Goal: Transaction & Acquisition: Purchase product/service

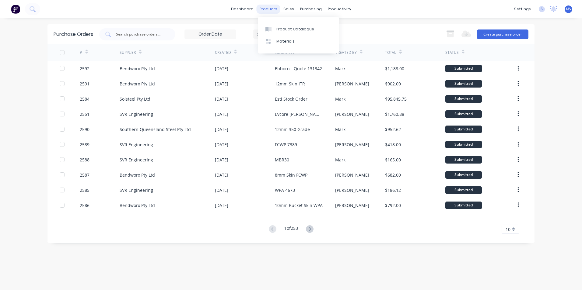
click at [268, 9] on div "products" at bounding box center [269, 9] width 24 height 9
click at [286, 29] on div "Product Catalogue" at bounding box center [295, 28] width 38 height 5
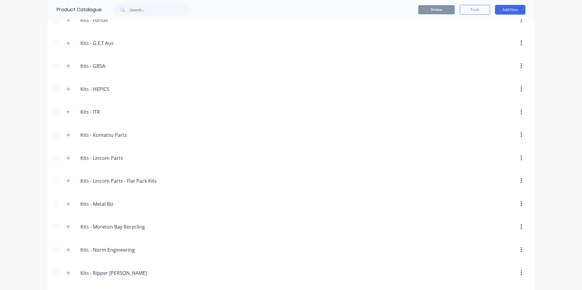
scroll to position [852, 0]
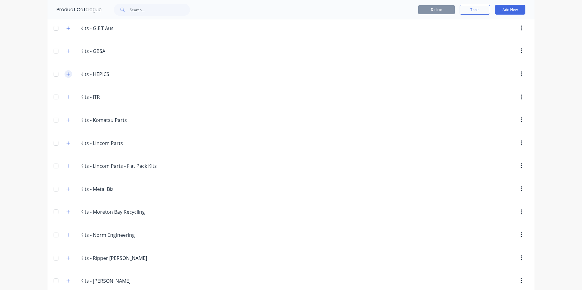
click at [66, 75] on icon "button" at bounding box center [68, 74] width 4 height 4
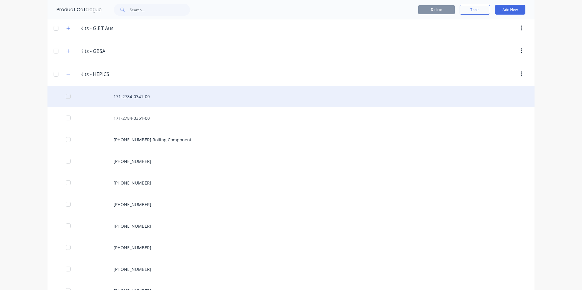
click at [124, 97] on div "171-2784-0341-00" at bounding box center [290, 97] width 487 height 22
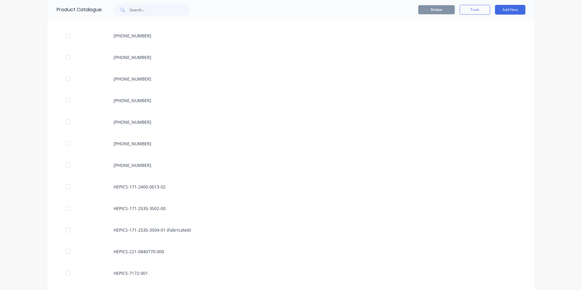
scroll to position [1035, 0]
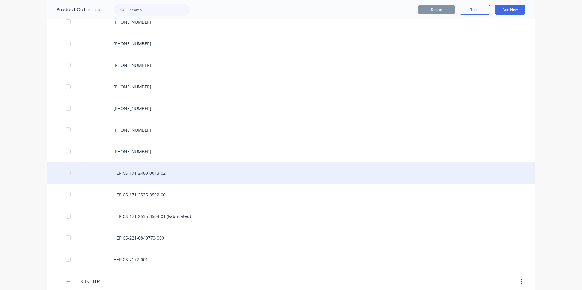
click at [124, 174] on div "HEPICS-171-2400-0013-02" at bounding box center [290, 174] width 487 height 22
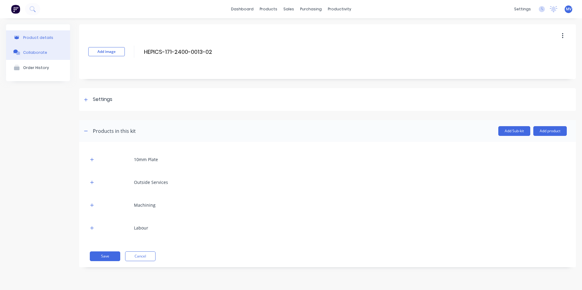
click at [36, 53] on div "Collaborate" at bounding box center [35, 52] width 24 height 5
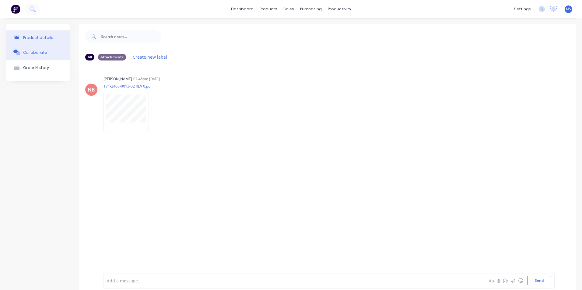
click at [33, 37] on div "Product details" at bounding box center [38, 37] width 30 height 5
click at [34, 68] on div "Order History" at bounding box center [36, 67] width 26 height 5
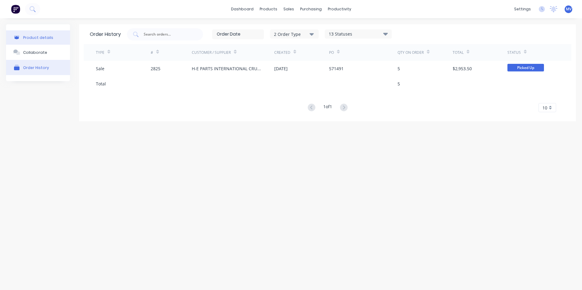
click at [34, 38] on div "Product details" at bounding box center [38, 37] width 30 height 5
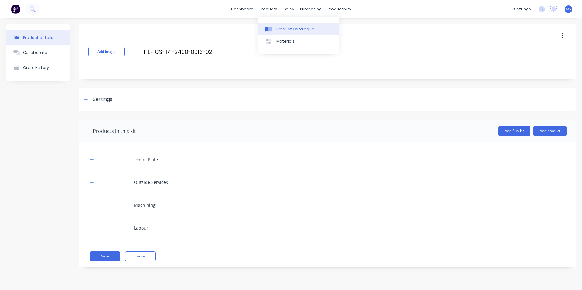
click at [285, 26] on div "Product Catalogue" at bounding box center [295, 28] width 38 height 5
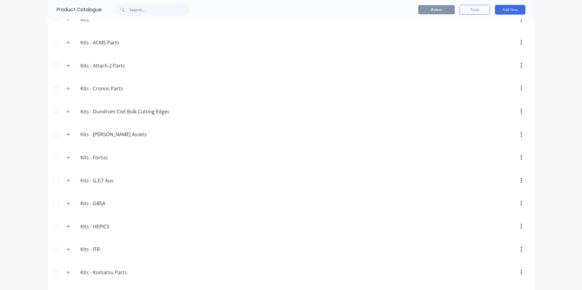
scroll to position [791, 0]
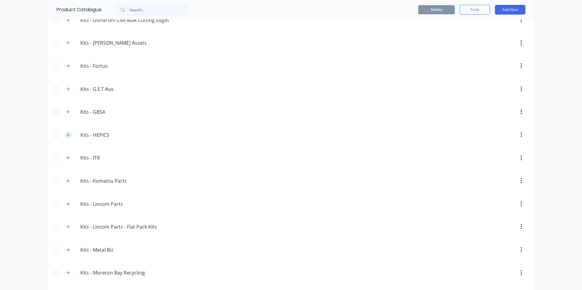
click at [67, 135] on icon "button" at bounding box center [68, 134] width 3 height 3
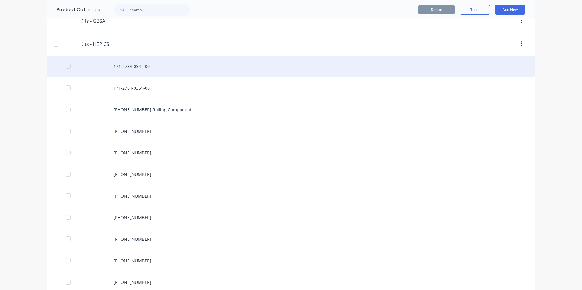
scroll to position [883, 0]
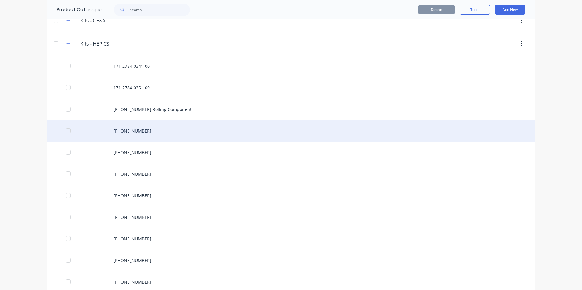
click at [161, 131] on div "[PHONE_NUMBER]" at bounding box center [290, 131] width 487 height 22
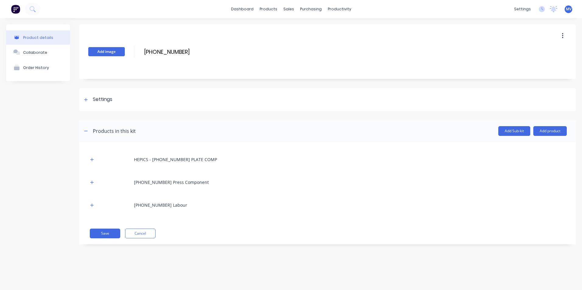
click at [103, 51] on button "Add image" at bounding box center [106, 51] width 37 height 9
click at [35, 51] on div "Collaborate" at bounding box center [35, 52] width 24 height 5
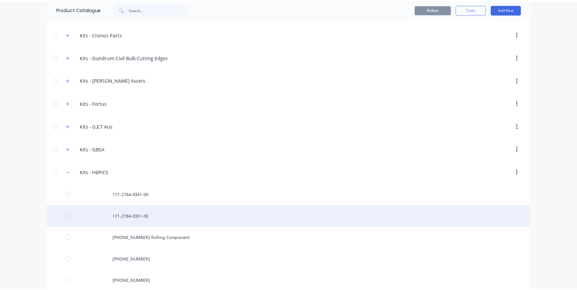
scroll to position [852, 0]
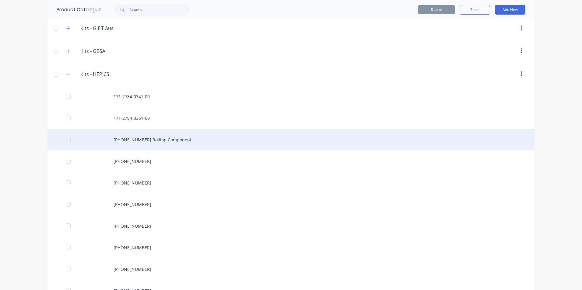
click at [182, 139] on div "[PHONE_NUMBER] Rolling Component" at bounding box center [290, 140] width 487 height 22
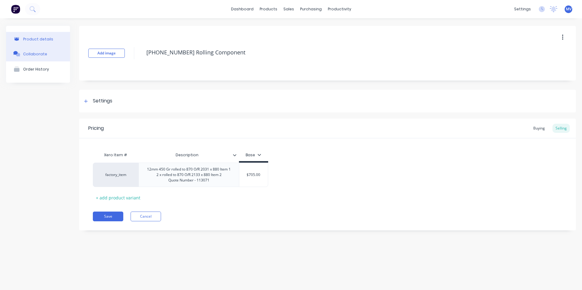
click at [35, 52] on div "Collaborate" at bounding box center [35, 54] width 24 height 5
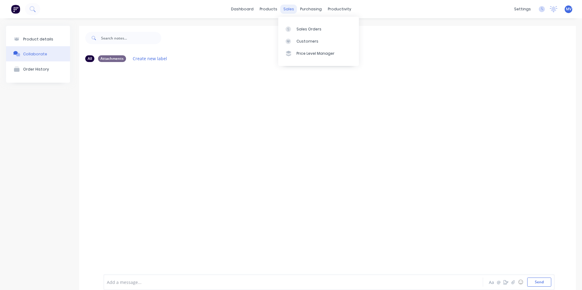
click at [286, 8] on div "sales" at bounding box center [288, 9] width 17 height 9
click at [308, 40] on div "Customers" at bounding box center [308, 41] width 22 height 5
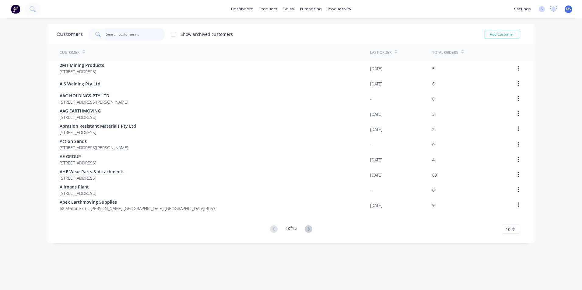
click at [118, 34] on input "text" at bounding box center [135, 34] width 59 height 12
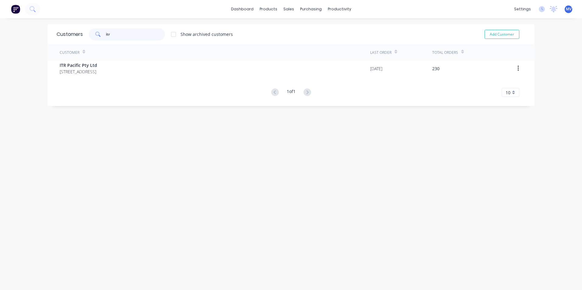
drag, startPoint x: 118, startPoint y: 34, endPoint x: 137, endPoint y: 54, distance: 27.8
click at [137, 54] on div "Customers itr Show archived customers Add Customer Customer Last Order Total Or…" at bounding box center [290, 65] width 487 height 82
type input "itr"
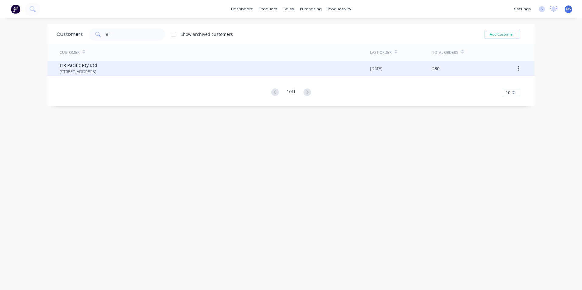
click at [84, 70] on span "[STREET_ADDRESS]" at bounding box center [78, 71] width 37 height 6
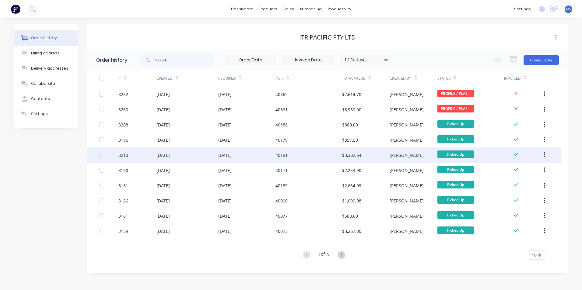
click at [170, 155] on div "[DATE]" at bounding box center [162, 155] width 13 height 6
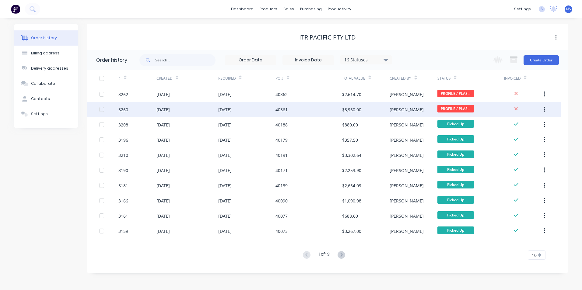
click at [203, 111] on div "[DATE]" at bounding box center [187, 109] width 62 height 15
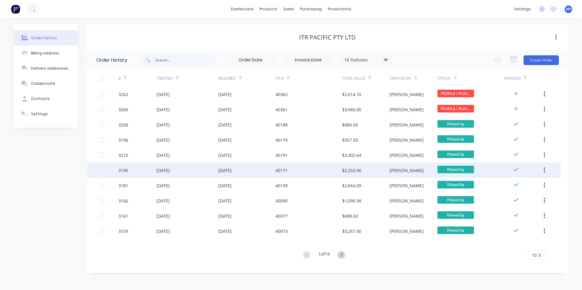
click at [170, 170] on div "[DATE]" at bounding box center [162, 170] width 13 height 6
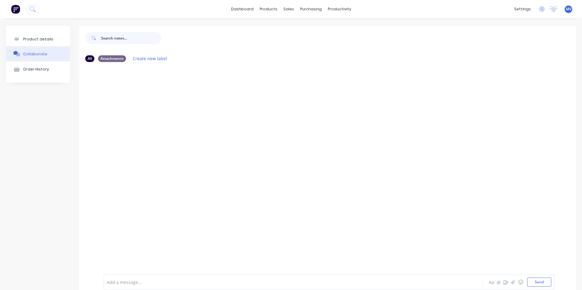
click at [120, 40] on input "text" at bounding box center [131, 38] width 60 height 12
type input "itr"
click at [322, 41] on div "Suppliers" at bounding box center [321, 41] width 18 height 5
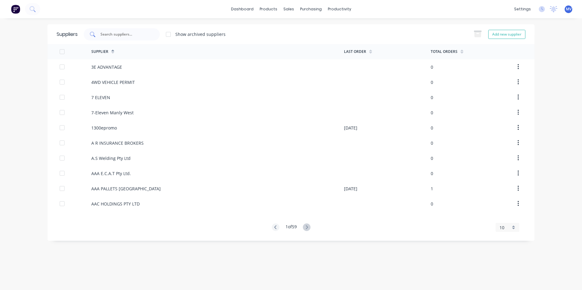
click at [112, 36] on input "text" at bounding box center [125, 34] width 51 height 6
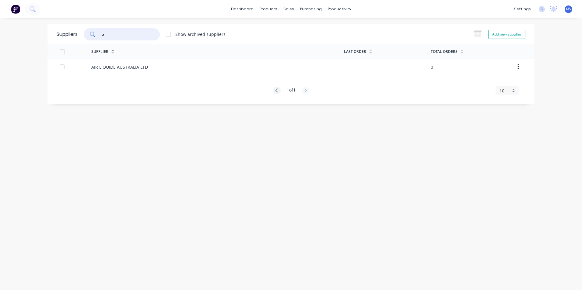
type input "itr"
click at [307, 41] on div "Customers" at bounding box center [310, 41] width 22 height 5
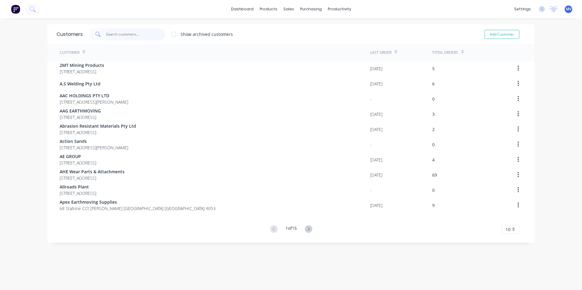
click at [112, 34] on input "text" at bounding box center [135, 34] width 59 height 12
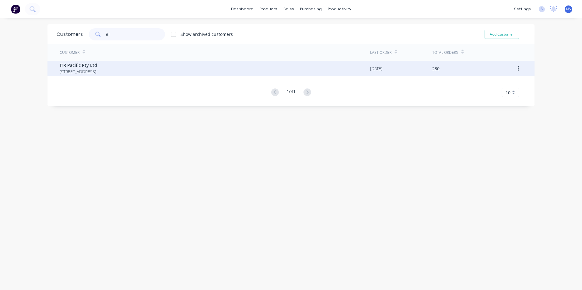
type input "itr"
click at [88, 67] on span "ITR Pacific Pty Ltd" at bounding box center [78, 65] width 37 height 6
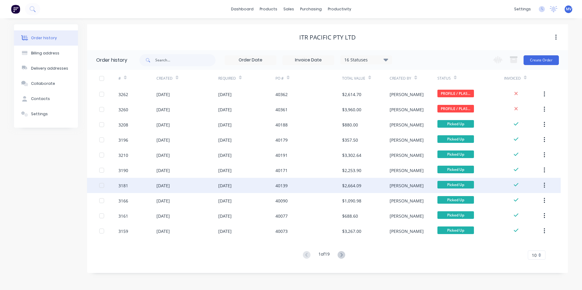
click at [170, 185] on div "[DATE]" at bounding box center [162, 186] width 13 height 6
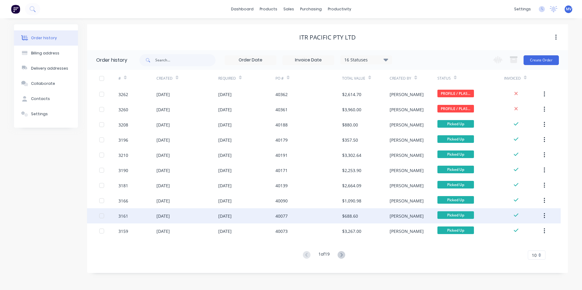
click at [231, 216] on div "[DATE]" at bounding box center [224, 216] width 13 height 6
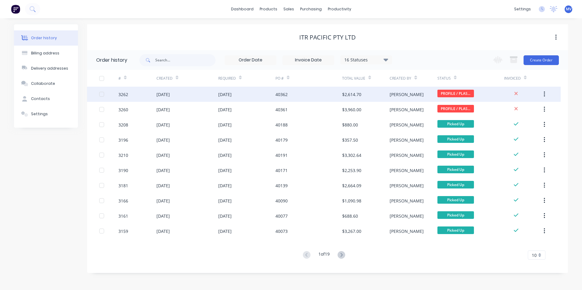
click at [228, 93] on div "[DATE]" at bounding box center [224, 94] width 13 height 6
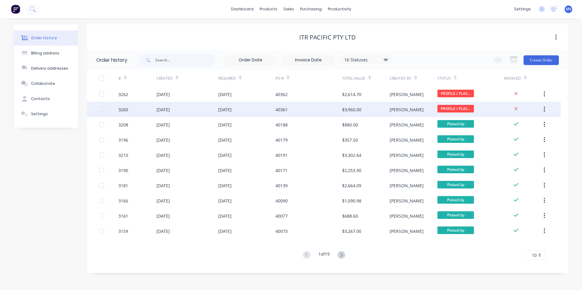
click at [232, 110] on div "[DATE]" at bounding box center [224, 110] width 13 height 6
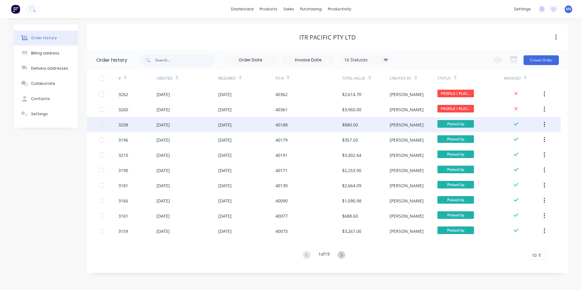
click at [232, 126] on div "[DATE]" at bounding box center [224, 125] width 13 height 6
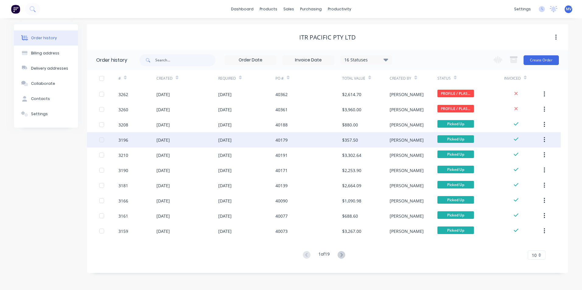
click at [232, 142] on div "[DATE]" at bounding box center [224, 140] width 13 height 6
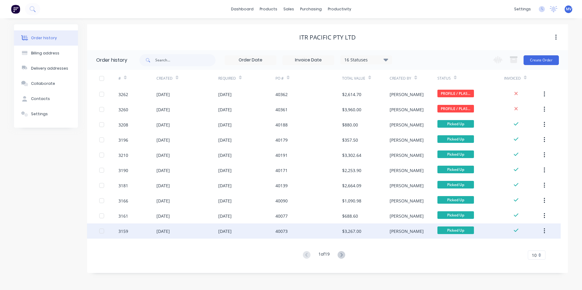
click at [282, 231] on div "40073" at bounding box center [281, 231] width 12 height 6
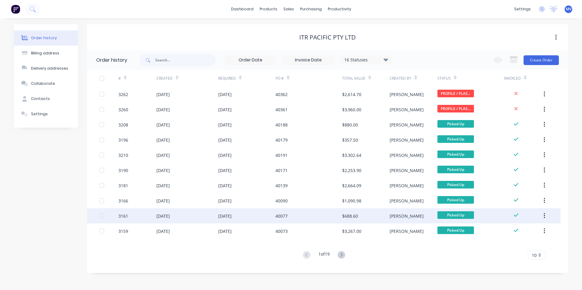
click at [290, 216] on div "40077" at bounding box center [308, 216] width 67 height 15
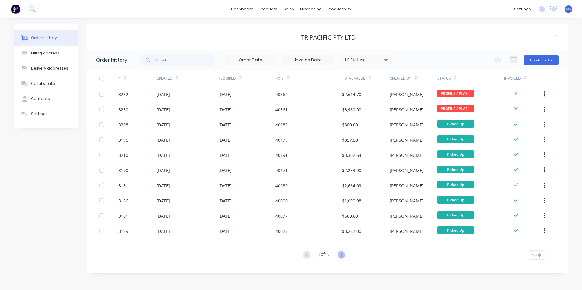
click at [342, 257] on icon at bounding box center [342, 255] width 8 height 8
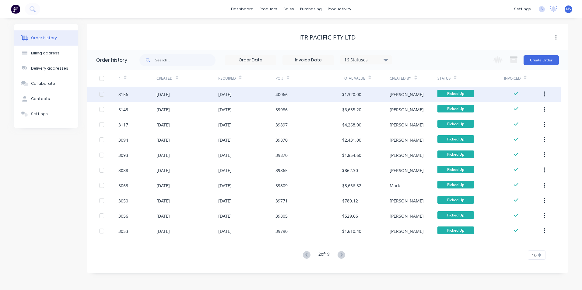
click at [232, 92] on div "[DATE]" at bounding box center [224, 94] width 13 height 6
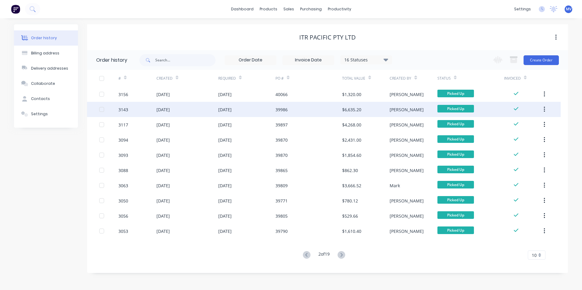
click at [282, 110] on div "39986" at bounding box center [281, 110] width 12 height 6
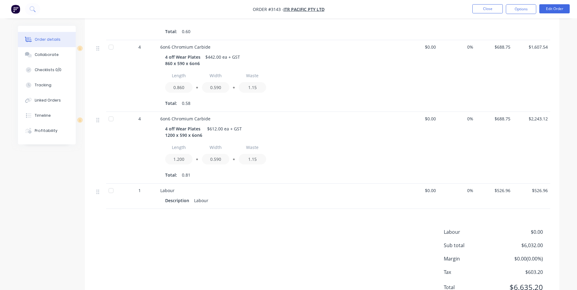
scroll to position [91, 0]
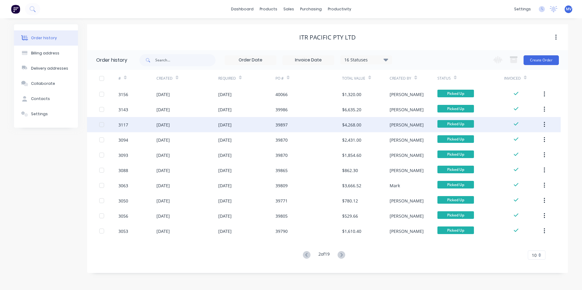
click at [345, 125] on div "$4,268.00" at bounding box center [351, 125] width 19 height 6
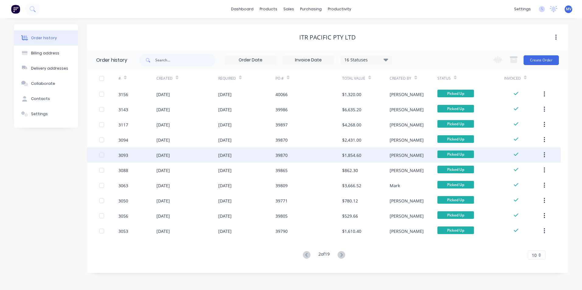
click at [276, 156] on div "39870" at bounding box center [281, 155] width 12 height 6
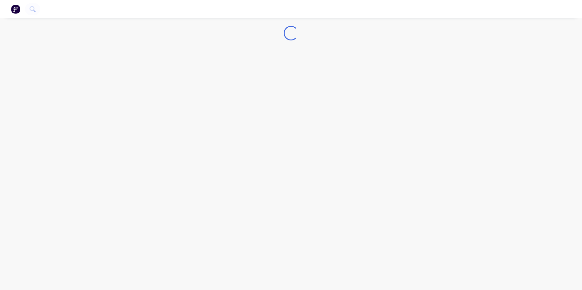
click at [276, 156] on div "Loading..." at bounding box center [291, 145] width 582 height 290
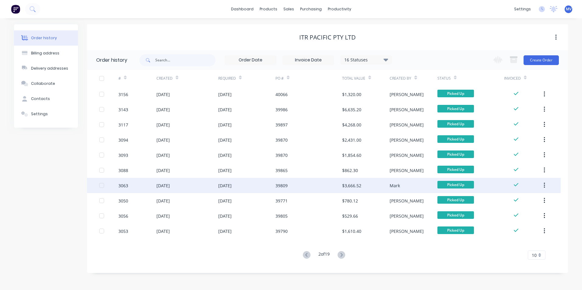
click at [348, 186] on div "$3,666.52" at bounding box center [351, 186] width 19 height 6
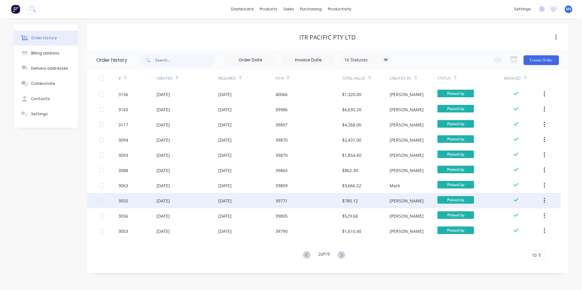
click at [353, 202] on div "$780.12" at bounding box center [350, 201] width 16 height 6
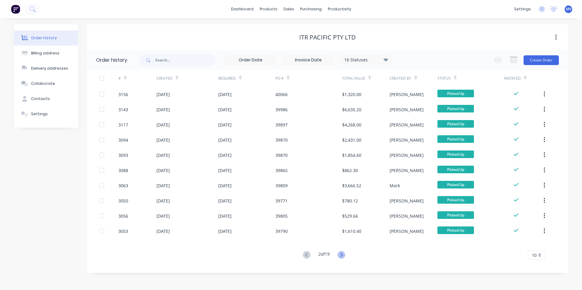
click at [342, 254] on icon at bounding box center [342, 255] width 8 height 8
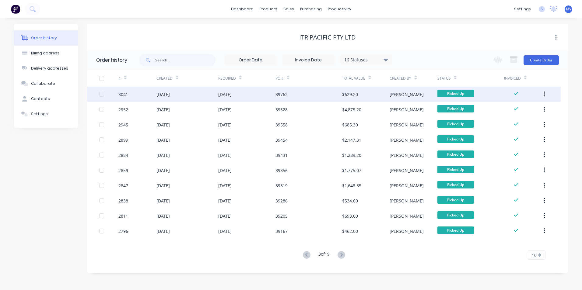
click at [225, 93] on div "[DATE]" at bounding box center [224, 94] width 13 height 6
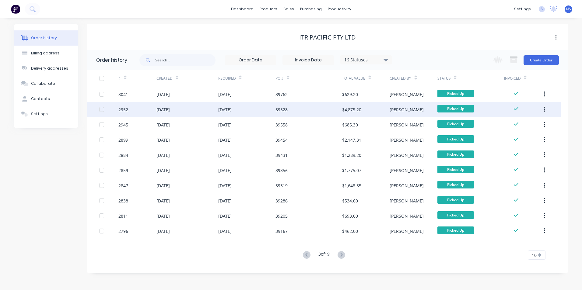
click at [278, 111] on div "39528" at bounding box center [281, 110] width 12 height 6
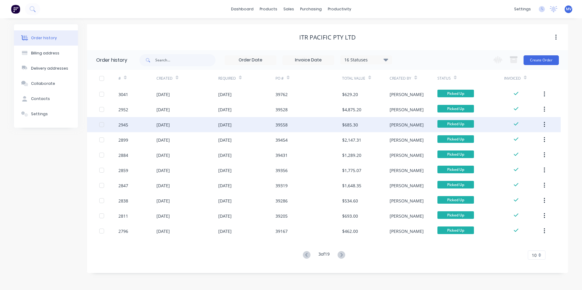
click at [283, 125] on div "39558" at bounding box center [281, 125] width 12 height 6
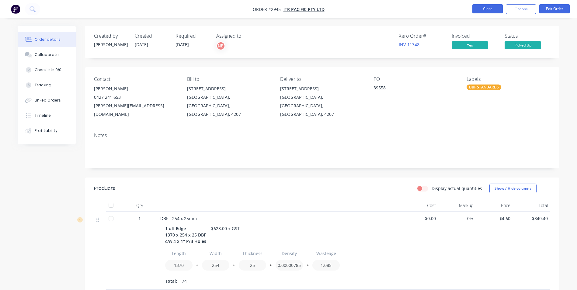
click at [491, 10] on button "Close" at bounding box center [488, 8] width 30 height 9
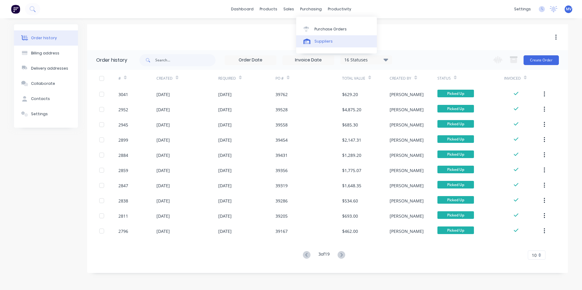
click at [323, 41] on div "Suppliers" at bounding box center [323, 41] width 18 height 5
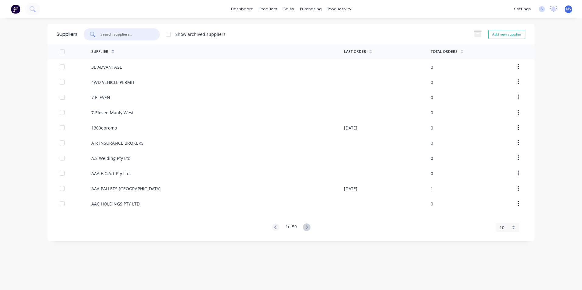
click at [114, 34] on input "text" at bounding box center [125, 34] width 51 height 6
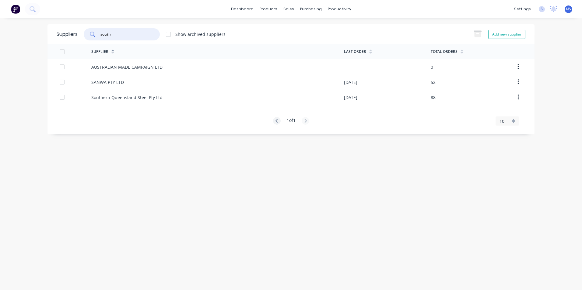
type input "south"
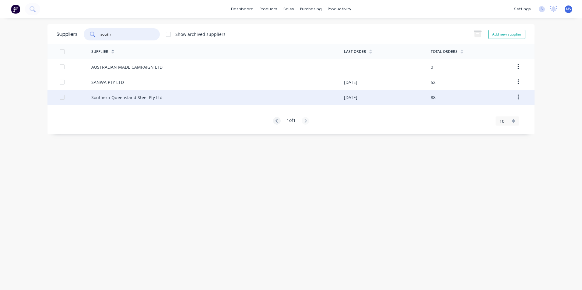
click at [139, 96] on div "Southern Queensland Steel Pty Ltd" at bounding box center [126, 97] width 71 height 6
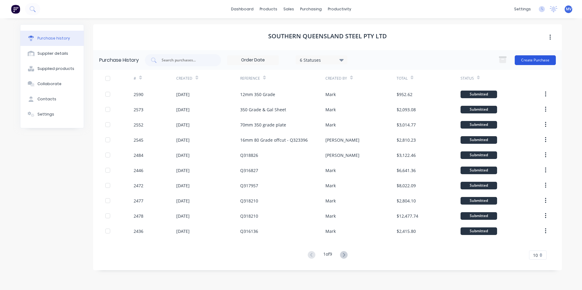
click at [532, 59] on button "Create Purchase" at bounding box center [535, 60] width 41 height 10
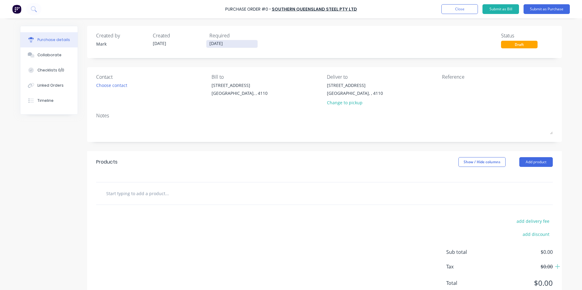
click at [219, 44] on input "[DATE]" at bounding box center [231, 44] width 51 height 8
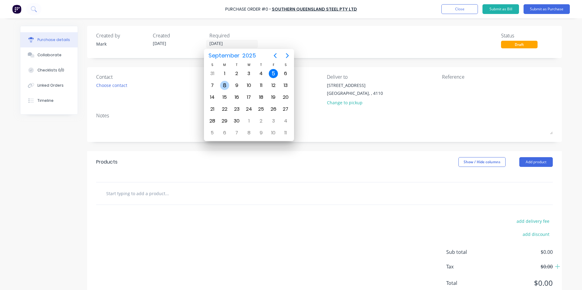
click at [224, 84] on div "8" at bounding box center [224, 85] width 9 height 9
type input "[DATE]"
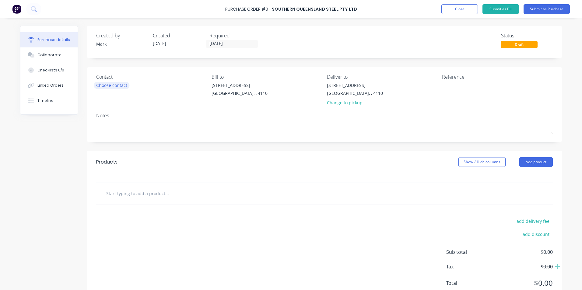
click at [111, 84] on div "Choose contact" at bounding box center [111, 85] width 31 height 6
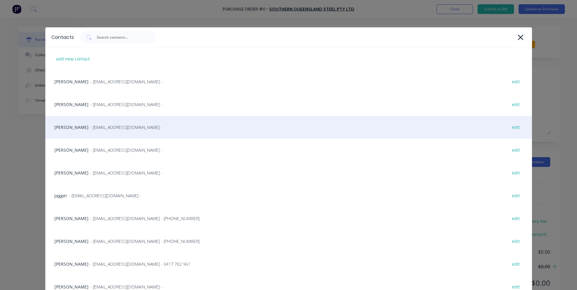
click at [72, 127] on div "[PERSON_NAME] - [EMAIL_ADDRESS][DOMAIN_NAME] - edit" at bounding box center [288, 127] width 487 height 23
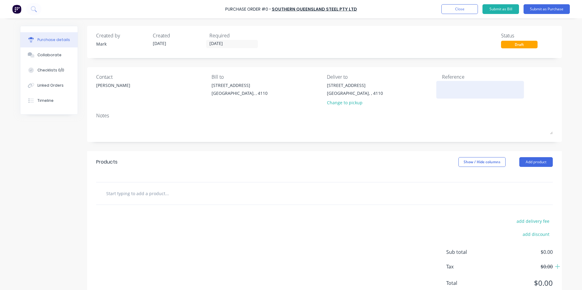
click at [448, 86] on textarea at bounding box center [480, 89] width 76 height 14
type textarea "Stock Plates"
type textarea "x"
type textarea "Stock Plates"
click at [530, 162] on button "Add product" at bounding box center [535, 162] width 33 height 10
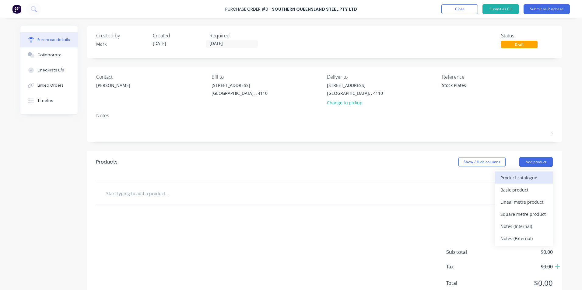
click at [510, 178] on div "Product catalogue" at bounding box center [523, 178] width 47 height 9
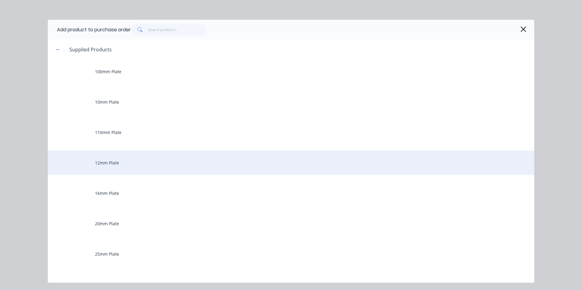
click at [108, 163] on div "12mm Plate" at bounding box center [291, 163] width 486 height 24
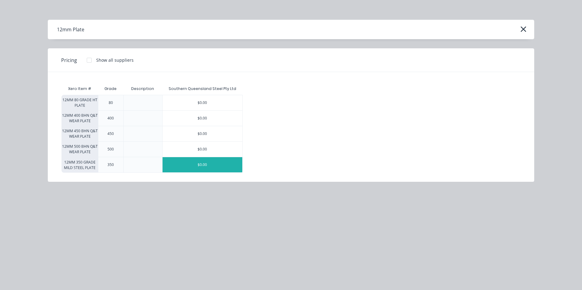
click at [221, 163] on div "$0.00" at bounding box center [203, 164] width 80 height 15
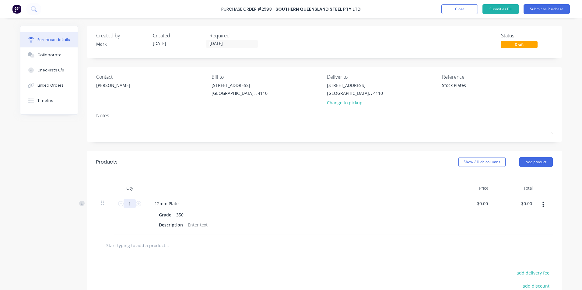
click at [128, 203] on input "1" at bounding box center [130, 203] width 12 height 9
type textarea "x"
type input "0"
type textarea "x"
type input "05"
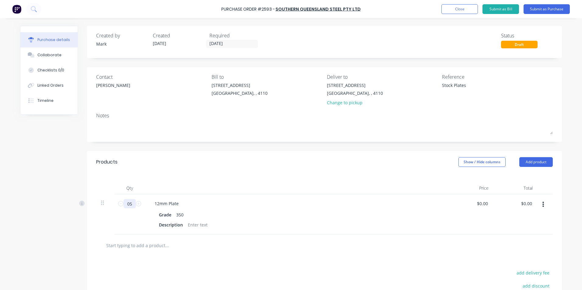
type textarea "x"
type input "5"
type textarea "x"
type input "52"
type textarea "x"
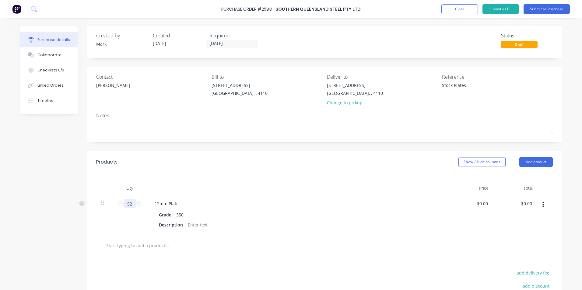
type input "520"
type textarea "x"
type input "520."
type textarea "x"
type input "520.1"
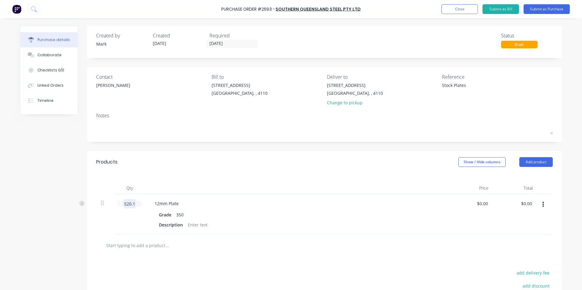
type textarea "x"
type input "520.1"
type textarea "x"
drag, startPoint x: 156, startPoint y: 223, endPoint x: 181, endPoint y: 224, distance: 24.7
click at [181, 224] on div "Description" at bounding box center [170, 225] width 29 height 9
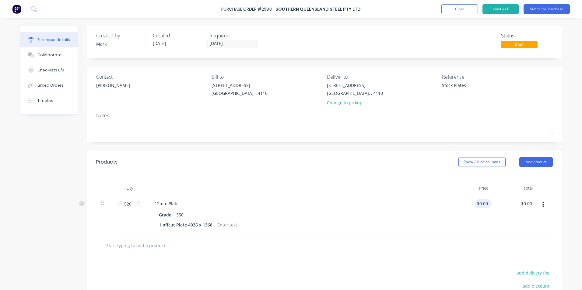
type textarea "x"
drag, startPoint x: 474, startPoint y: 204, endPoint x: 500, endPoint y: 203, distance: 25.3
click at [500, 203] on div "520.1 520.1 12mm Plate Grade 350 1 offcut Plate 4036 x 1368 0.0000 0.0000 $0.00…" at bounding box center [324, 215] width 457 height 40
type input "01.80"
type textarea "x"
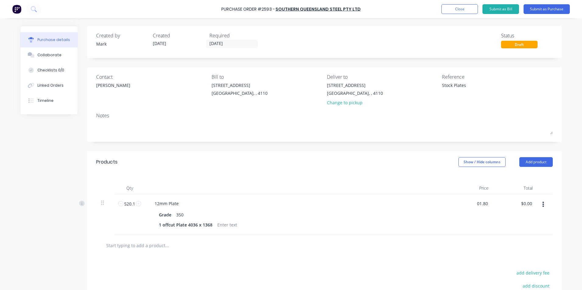
drag, startPoint x: 475, startPoint y: 204, endPoint x: 498, endPoint y: 202, distance: 22.6
click at [498, 202] on div "520.1 520.1 12mm Plate Grade 350 1 offcut Plate 4036 x 1368 01.80 01.80 $0.00 $…" at bounding box center [324, 215] width 457 height 40
type input "1.80"
type textarea "x"
type input "$1.80"
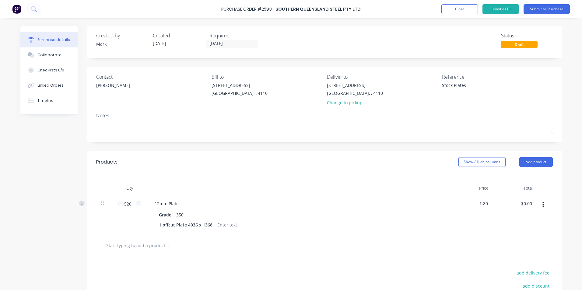
type input "$936.18"
click at [494, 218] on div "$936.18 $936.18" at bounding box center [515, 215] width 44 height 40
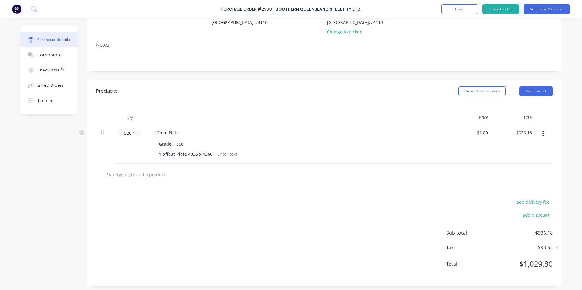
scroll to position [73, 0]
click at [534, 89] on button "Add product" at bounding box center [535, 90] width 33 height 10
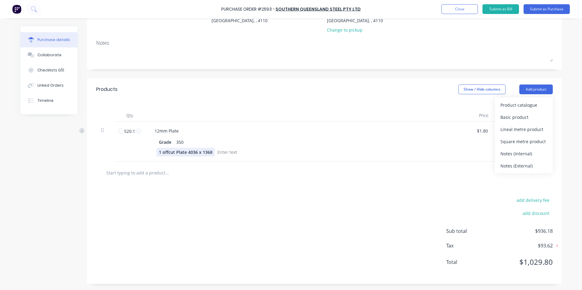
type textarea "x"
click at [208, 153] on div "1 offcut Plate 4036 x 1368" at bounding box center [185, 152] width 58 height 9
click at [224, 185] on div "add delivery fee add discount Sub total $936.18 Tax $93.62 Total $1,029.80" at bounding box center [324, 234] width 475 height 100
click at [524, 88] on button "Add product" at bounding box center [535, 90] width 33 height 10
click at [510, 107] on div "Product catalogue" at bounding box center [523, 105] width 47 height 9
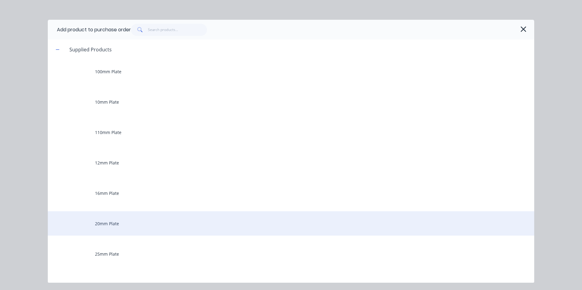
click at [101, 225] on div "20mm Plate" at bounding box center [291, 224] width 486 height 24
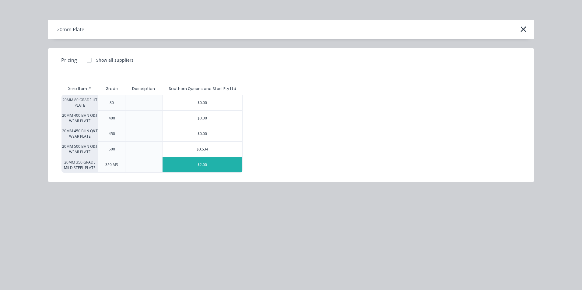
click at [224, 165] on div "$2.00" at bounding box center [203, 164] width 80 height 15
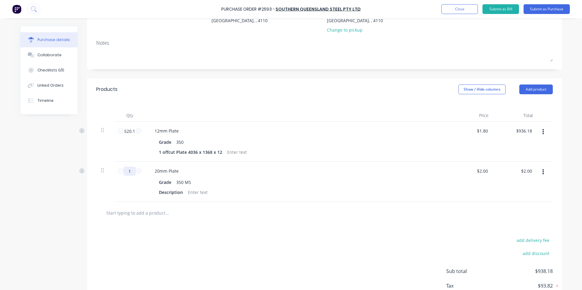
drag, startPoint x: 128, startPoint y: 172, endPoint x: 121, endPoint y: 172, distance: 6.4
click at [124, 172] on input "1" at bounding box center [130, 171] width 12 height 9
type textarea "x"
type input "7"
type input "$14.00"
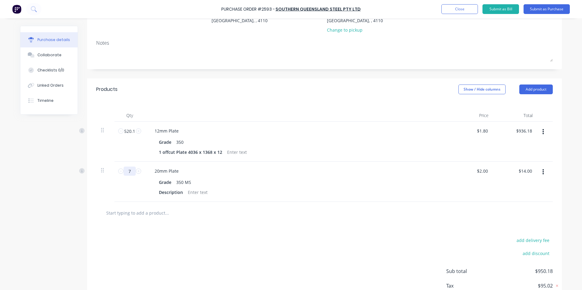
type textarea "x"
type input "70"
type input "$140.00"
type textarea "x"
type input "706"
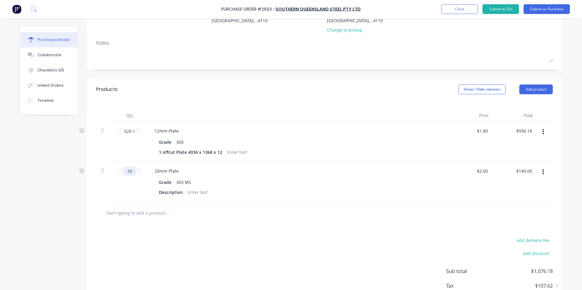
type input "$1,412.00"
type textarea "x"
type input "706."
type textarea "x"
type input "706.5"
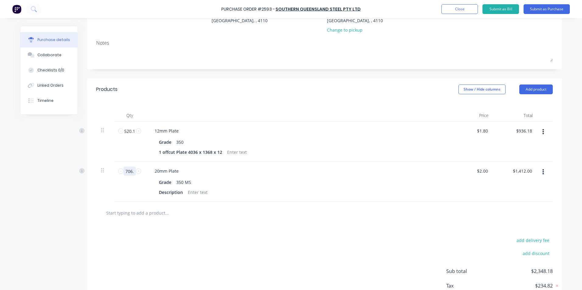
type input "$1,413.00"
type textarea "x"
type input "706.5"
type textarea "x"
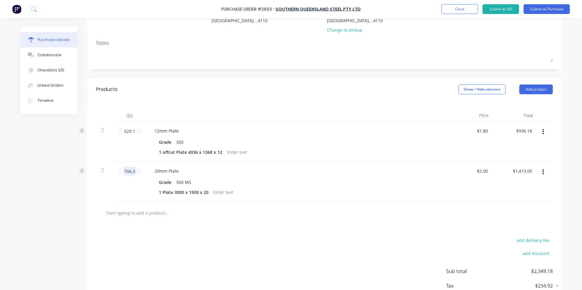
type input "2"
type input "1.80"
type textarea "x"
type input "$1.80"
type input "1271.70"
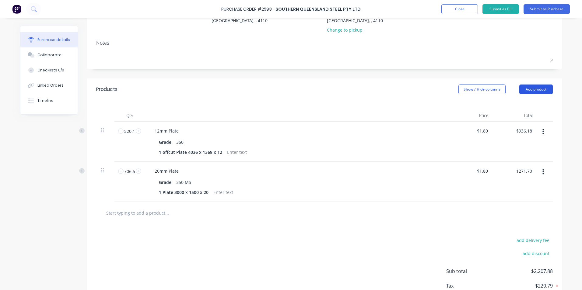
type textarea "x"
type input "$1,271.70"
click at [534, 89] on button "Add product" at bounding box center [535, 90] width 33 height 10
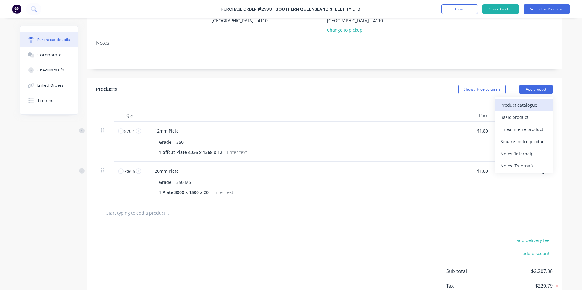
click at [518, 100] on button "Product catalogue" at bounding box center [524, 105] width 58 height 12
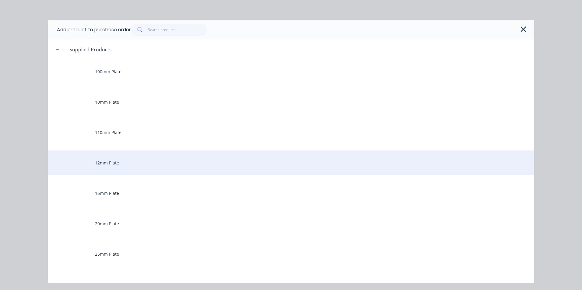
click at [105, 163] on div "12mm Plate" at bounding box center [291, 163] width 486 height 24
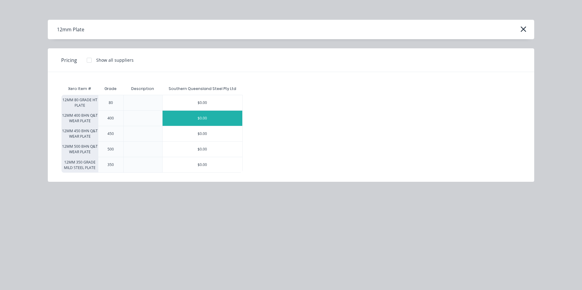
click at [221, 116] on div "$0.00" at bounding box center [203, 118] width 80 height 15
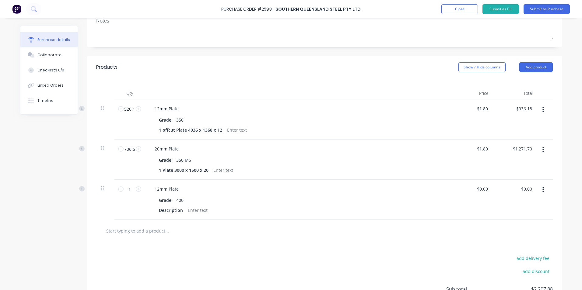
scroll to position [153, 0]
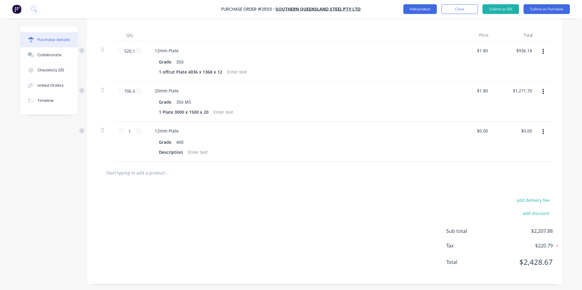
drag, startPoint x: 125, startPoint y: 130, endPoint x: 246, endPoint y: 180, distance: 131.7
click at [246, 180] on div at bounding box center [324, 173] width 457 height 22
type textarea "x"
drag, startPoint x: 156, startPoint y: 151, endPoint x: 184, endPoint y: 153, distance: 28.0
click at [184, 153] on div "Description" at bounding box center [295, 152] width 279 height 9
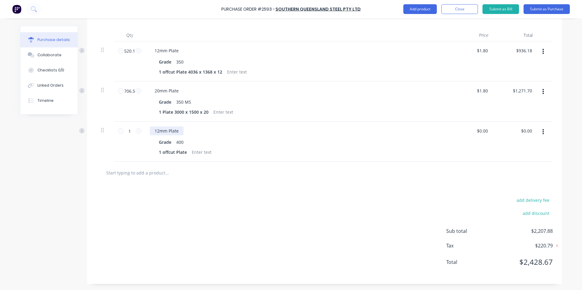
type textarea "x"
click at [157, 131] on div "12mm Plate" at bounding box center [167, 131] width 34 height 9
click at [207, 214] on div "add delivery fee add discount Sub total $2,207.88 Tax $220.79 Total $2,428.67" at bounding box center [324, 234] width 475 height 100
drag, startPoint x: 125, startPoint y: 132, endPoint x: 129, endPoint y: 133, distance: 5.0
click at [129, 133] on input "1" at bounding box center [130, 131] width 12 height 9
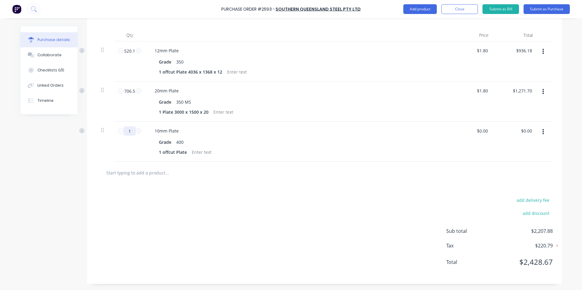
type textarea "x"
type input "12"
type textarea "x"
type input "124"
type textarea "x"
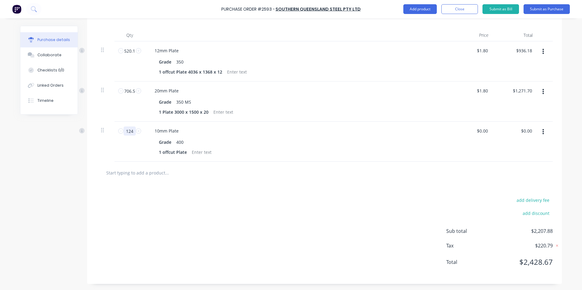
type input "1248"
type textarea "x"
type input "1248"
type textarea "x"
drag, startPoint x: 476, startPoint y: 131, endPoint x: 495, endPoint y: 131, distance: 18.6
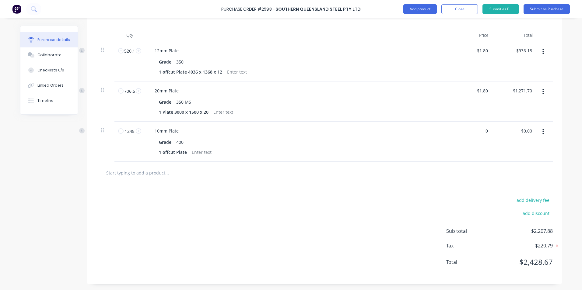
click at [495, 131] on div "1248 1248 10mm Plate Grade 400 1 offcut Plate 0 0 $0.00 $0.00" at bounding box center [324, 142] width 457 height 40
type input "3.40"
type textarea "x"
type input "$3.40"
type input "$4,243.20"
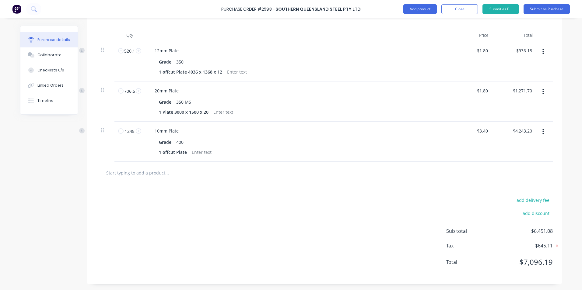
click at [461, 167] on div at bounding box center [324, 173] width 457 height 22
type textarea "x"
click at [482, 131] on input "3.4" at bounding box center [484, 131] width 9 height 9
type input "3.6"
type textarea "x"
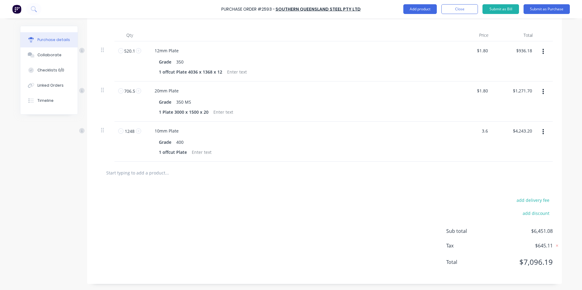
type input "$3.60"
type input "$4,492.80"
click at [461, 153] on div "$3.60 $3.60" at bounding box center [471, 142] width 44 height 40
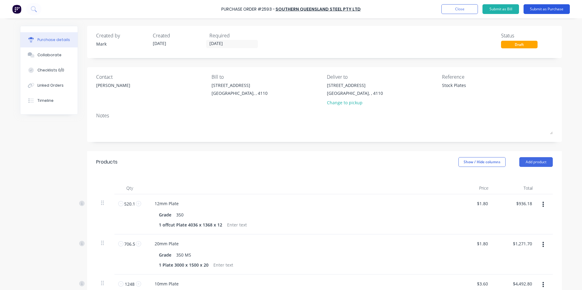
click at [542, 7] on button "Submit as Purchase" at bounding box center [547, 9] width 46 height 10
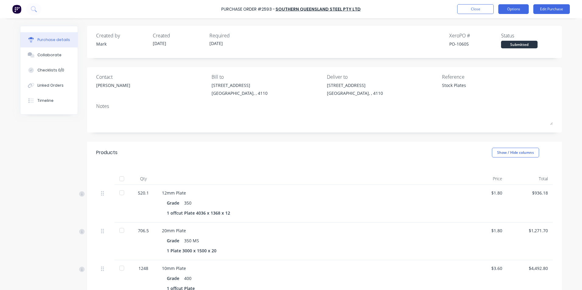
click at [512, 8] on button "Options" at bounding box center [513, 9] width 30 height 10
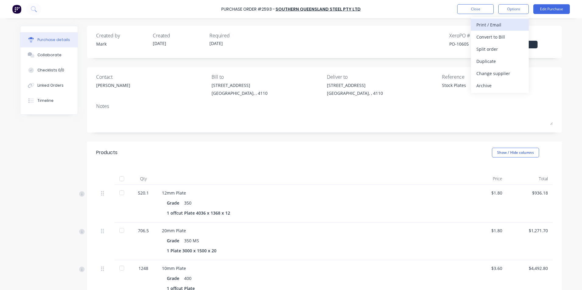
click at [490, 24] on div "Print / Email" at bounding box center [499, 24] width 47 height 9
click at [491, 35] on div "With pricing" at bounding box center [499, 37] width 47 height 9
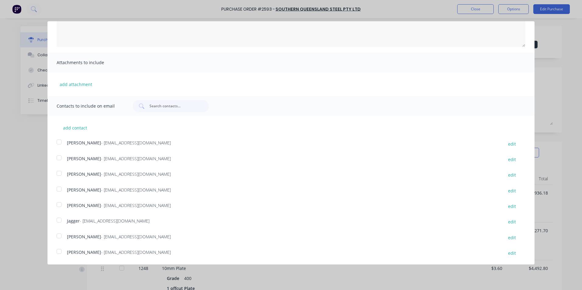
scroll to position [91, 0]
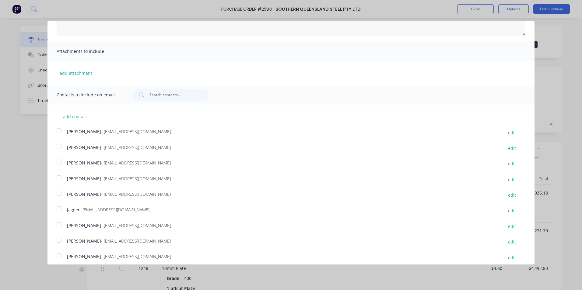
click at [59, 162] on div at bounding box center [59, 162] width 12 height 12
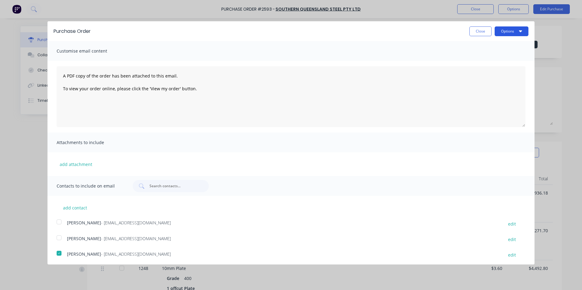
click at [510, 31] on button "Options" at bounding box center [512, 31] width 34 height 10
click at [479, 46] on div "Print" at bounding box center [499, 46] width 47 height 9
click at [505, 30] on button "Options" at bounding box center [512, 31] width 34 height 10
click at [476, 29] on button "Close" at bounding box center [480, 31] width 22 height 10
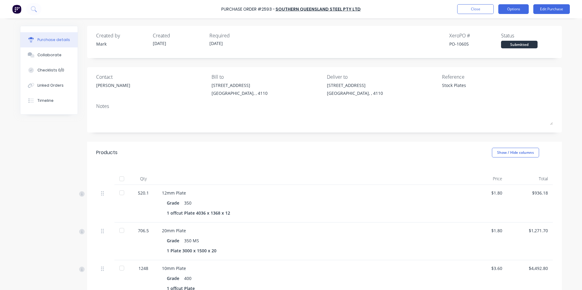
click at [510, 8] on button "Options" at bounding box center [513, 9] width 30 height 10
click at [547, 5] on button "Edit Purchase" at bounding box center [551, 9] width 37 height 10
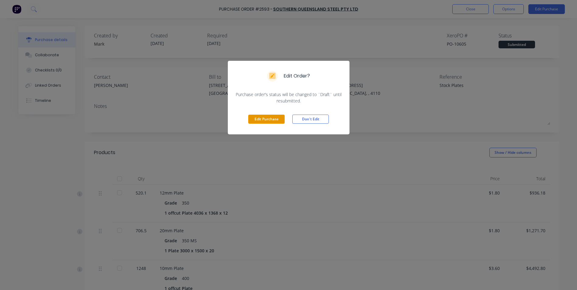
click at [267, 118] on button "Edit Purchase" at bounding box center [266, 119] width 37 height 9
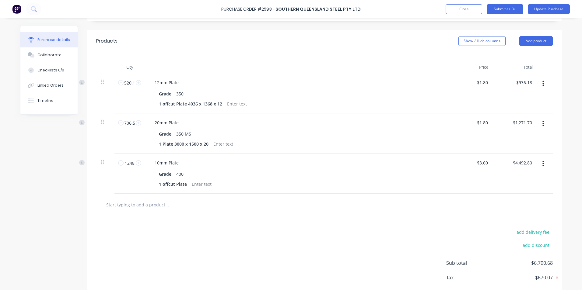
scroll to position [122, 0]
type textarea "x"
click at [525, 230] on button "add delivery fee" at bounding box center [533, 232] width 40 height 8
type input "103.00"
type textarea "x"
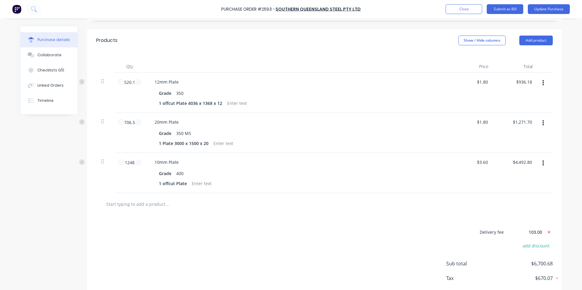
type input "$103.00"
click at [376, 206] on div at bounding box center [324, 204] width 447 height 12
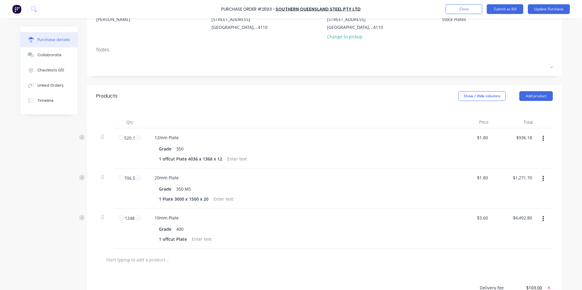
scroll to position [0, 0]
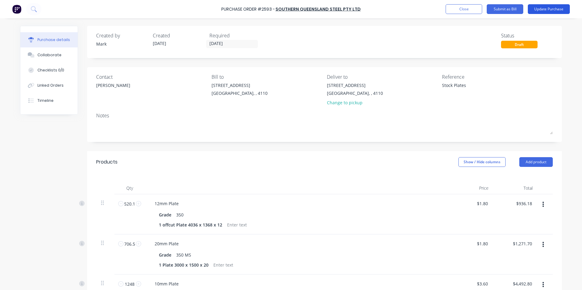
click at [543, 9] on button "Update Purchase" at bounding box center [549, 9] width 42 height 10
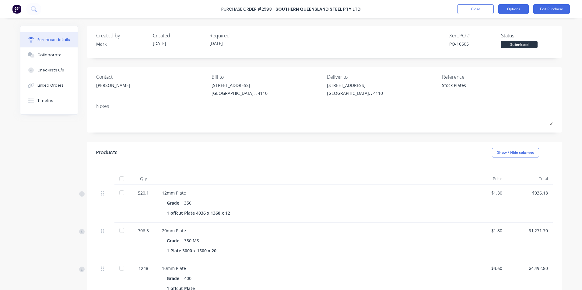
click at [510, 10] on button "Options" at bounding box center [513, 9] width 30 height 10
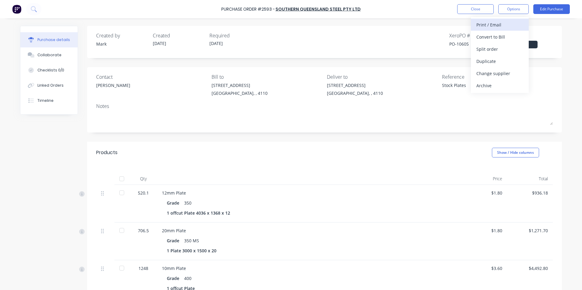
click at [490, 24] on div "Print / Email" at bounding box center [499, 24] width 47 height 9
click at [486, 36] on div "With pricing" at bounding box center [499, 37] width 47 height 9
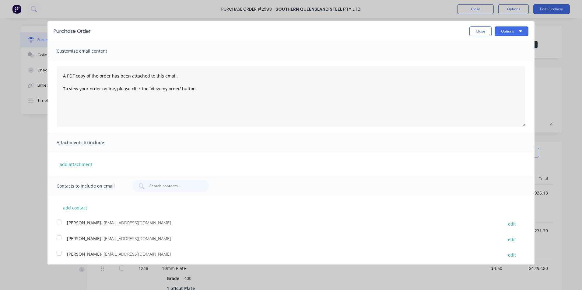
click at [58, 253] on div at bounding box center [59, 253] width 12 height 12
click at [504, 29] on button "Options" at bounding box center [512, 31] width 34 height 10
click at [487, 43] on div "Print" at bounding box center [499, 46] width 47 height 9
click at [484, 57] on div "Email" at bounding box center [499, 58] width 47 height 9
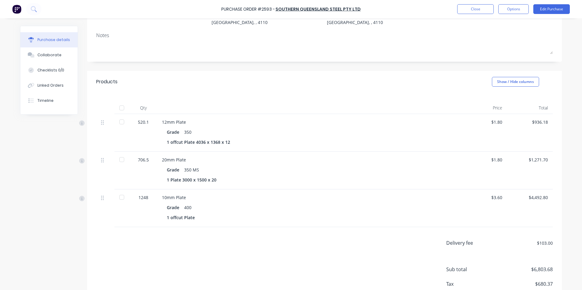
scroll to position [91, 0]
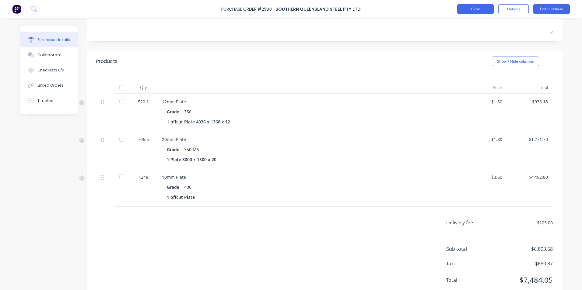
click at [468, 7] on button "Close" at bounding box center [475, 9] width 37 height 10
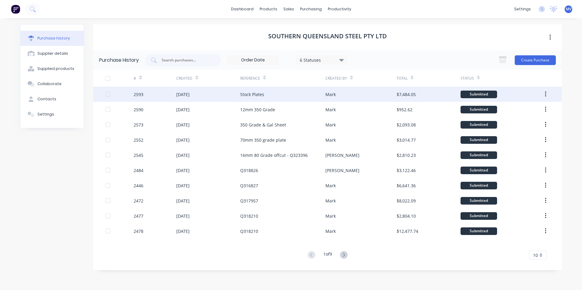
click at [255, 95] on div "Stock Plates" at bounding box center [252, 94] width 24 height 6
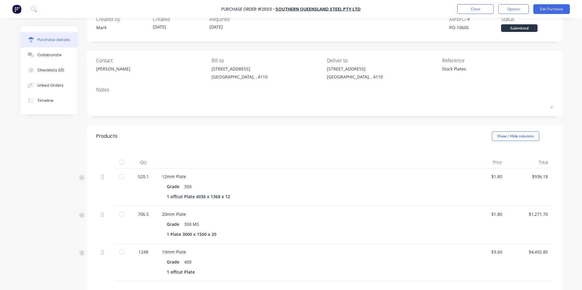
scroll to position [91, 0]
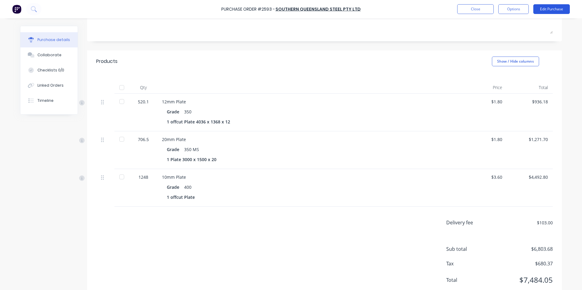
click at [552, 9] on button "Edit Purchase" at bounding box center [551, 9] width 37 height 10
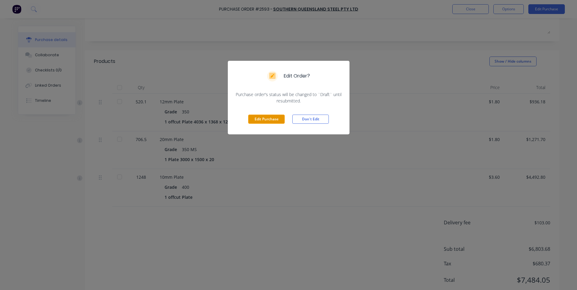
click at [262, 119] on button "Edit Purchase" at bounding box center [266, 119] width 37 height 9
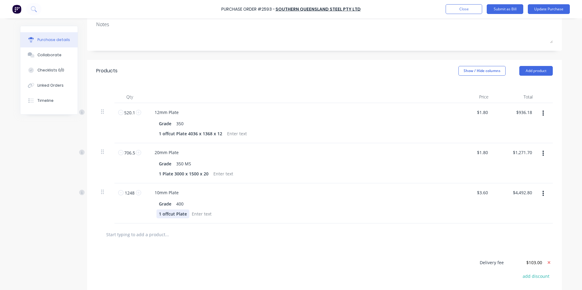
type textarea "x"
click at [184, 215] on div "1 offcut Plate" at bounding box center [172, 214] width 33 height 9
click at [546, 8] on button "Update Purchase" at bounding box center [549, 9] width 42 height 10
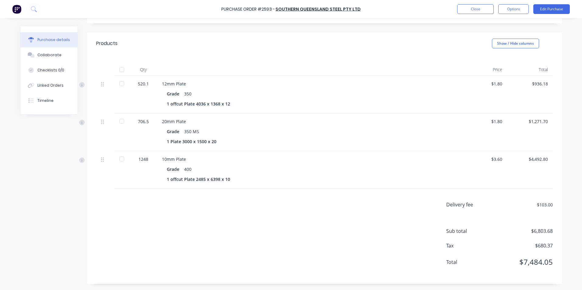
scroll to position [0, 0]
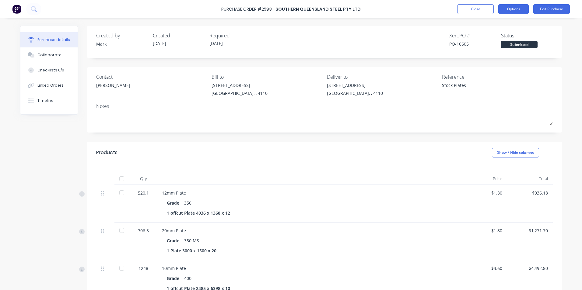
click at [514, 9] on button "Options" at bounding box center [513, 9] width 30 height 10
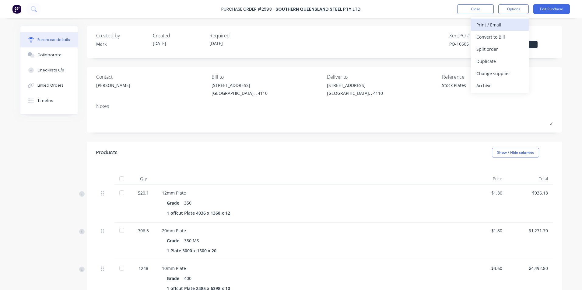
click at [490, 19] on button "Print / Email" at bounding box center [500, 25] width 58 height 12
click at [488, 35] on div "With pricing" at bounding box center [499, 37] width 47 height 9
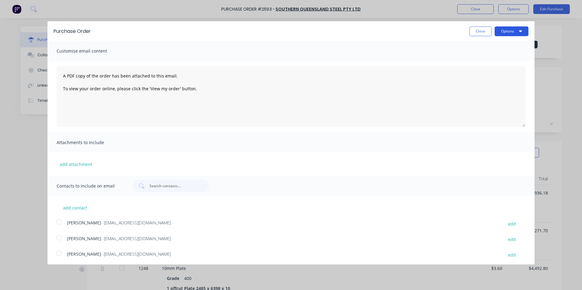
click at [498, 30] on button "Options" at bounding box center [512, 31] width 34 height 10
click at [476, 46] on div "Print" at bounding box center [499, 46] width 47 height 9
type textarea "x"
